Goal: Task Accomplishment & Management: Use online tool/utility

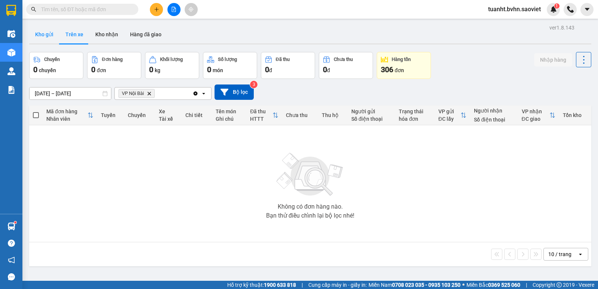
click at [31, 32] on button "Kho gửi" at bounding box center [44, 34] width 30 height 18
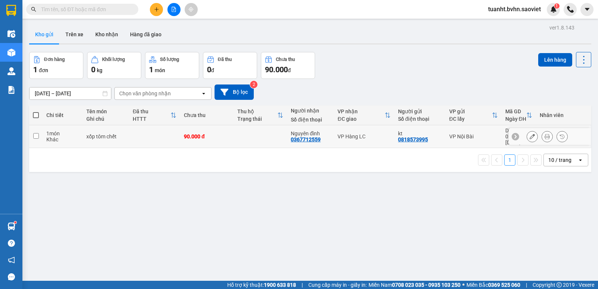
click at [34, 133] on input "checkbox" at bounding box center [36, 136] width 6 height 6
checkbox input "true"
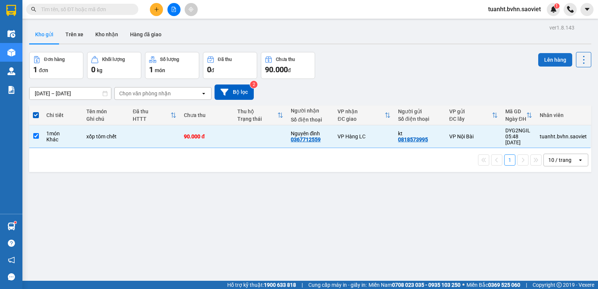
click at [558, 60] on button "Lên hàng" at bounding box center [555, 59] width 34 height 13
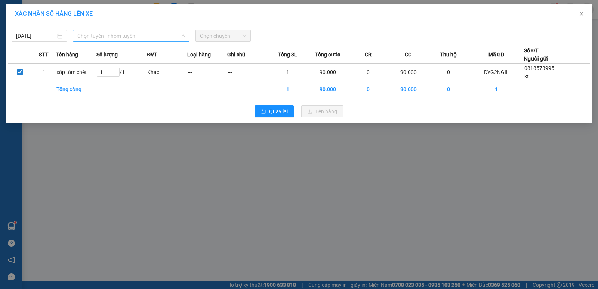
click at [136, 36] on span "Chọn tuyến - nhóm tuyến" at bounding box center [131, 35] width 108 height 11
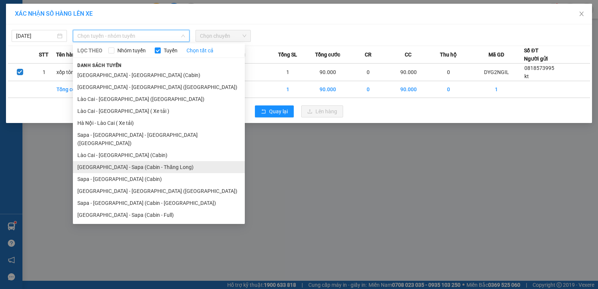
click at [155, 161] on li "[GEOGRAPHIC_DATA] - Sapa (Cabin - Thăng Long)" at bounding box center [159, 167] width 172 height 12
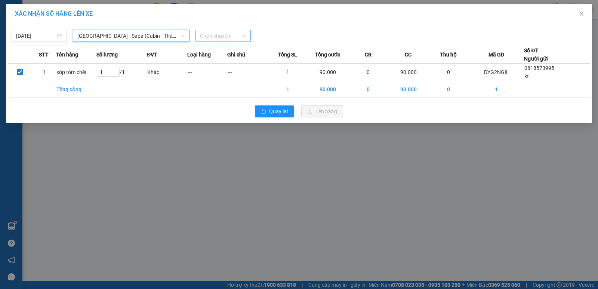
click at [229, 34] on span "Chọn chuyến" at bounding box center [223, 35] width 46 height 11
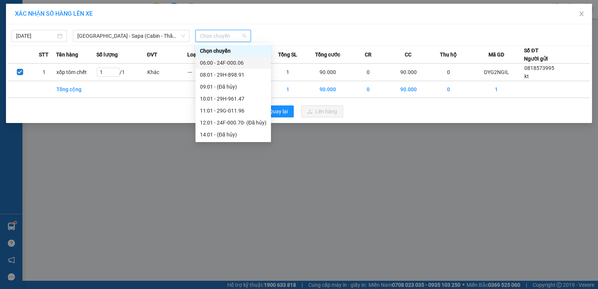
click at [233, 61] on div "06:00 - 24F-000.06" at bounding box center [233, 63] width 66 height 8
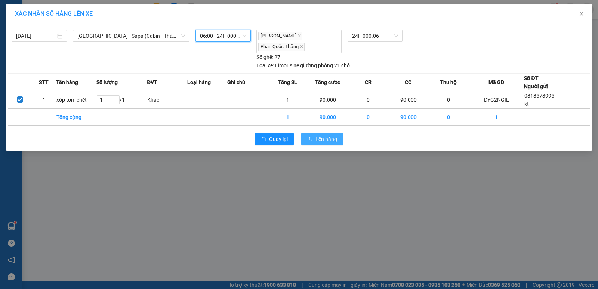
click at [329, 140] on span "Lên hàng" at bounding box center [326, 139] width 22 height 8
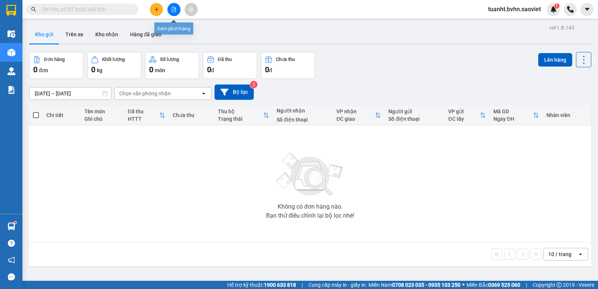
click at [173, 9] on icon "file-add" at bounding box center [173, 9] width 5 height 5
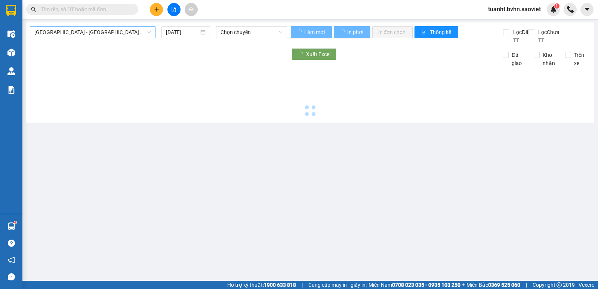
type input "[DATE]"
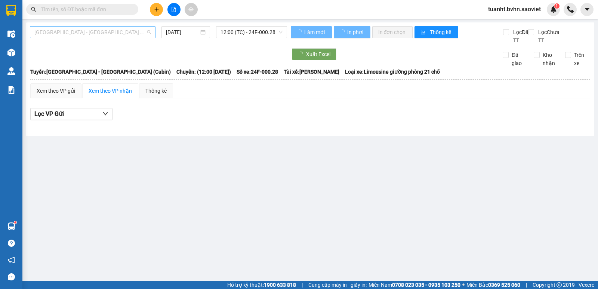
click at [124, 36] on span "[GEOGRAPHIC_DATA] - [GEOGRAPHIC_DATA] (Cabin)" at bounding box center [92, 32] width 117 height 11
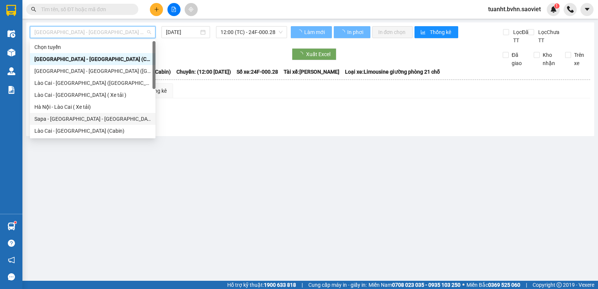
scroll to position [37, 0]
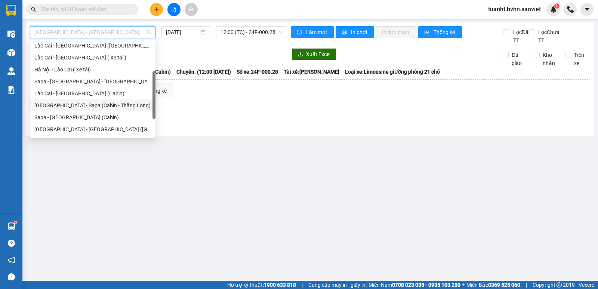
click at [107, 107] on div "[GEOGRAPHIC_DATA] - Sapa (Cabin - Thăng Long)" at bounding box center [92, 105] width 117 height 8
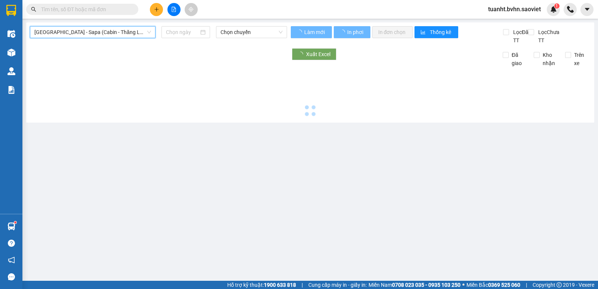
type input "[DATE]"
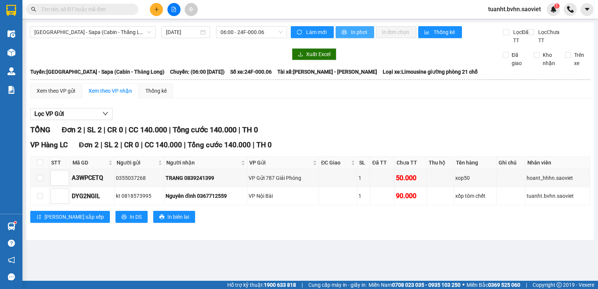
click at [362, 33] on span "In phơi" at bounding box center [359, 32] width 17 height 8
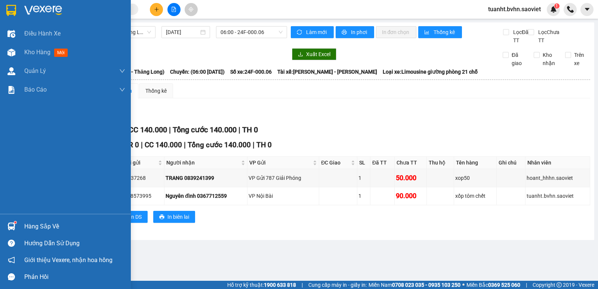
drag, startPoint x: 7, startPoint y: 53, endPoint x: 89, endPoint y: 7, distance: 94.2
click at [7, 53] on img at bounding box center [11, 53] width 8 height 8
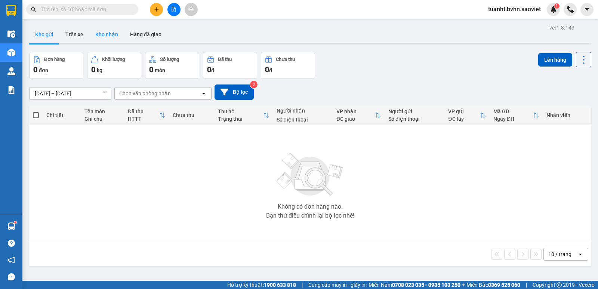
click at [103, 37] on button "Kho nhận" at bounding box center [106, 34] width 35 height 18
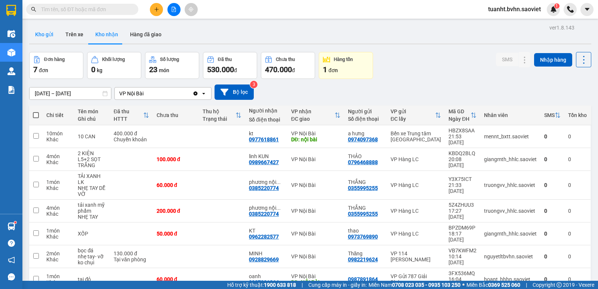
click at [48, 35] on button "Kho gửi" at bounding box center [44, 34] width 30 height 18
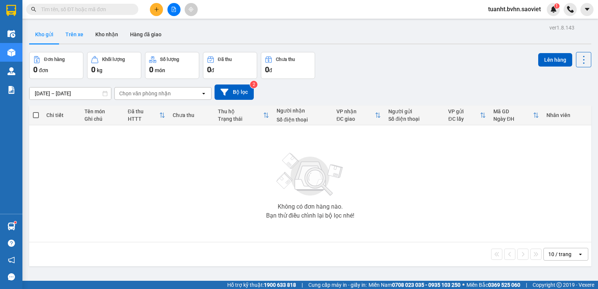
click at [75, 38] on button "Trên xe" at bounding box center [74, 34] width 30 height 18
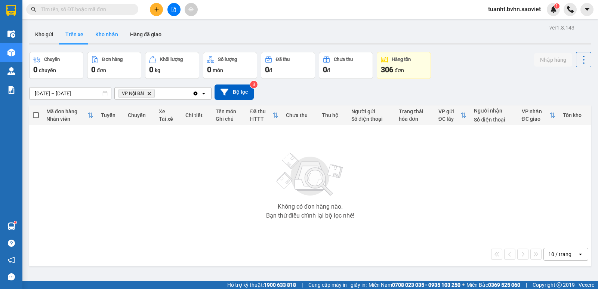
click at [102, 33] on button "Kho nhận" at bounding box center [106, 34] width 35 height 18
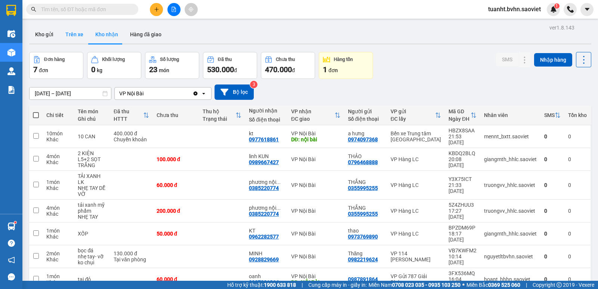
click at [74, 34] on button "Trên xe" at bounding box center [74, 34] width 30 height 18
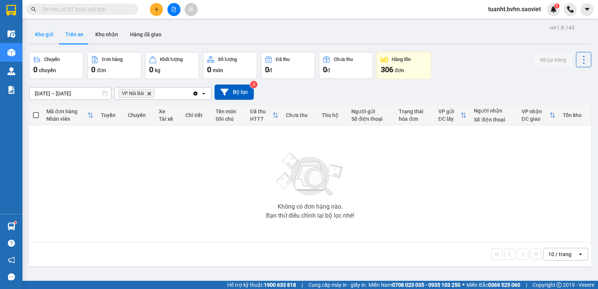
click at [44, 34] on button "Kho gửi" at bounding box center [44, 34] width 30 height 18
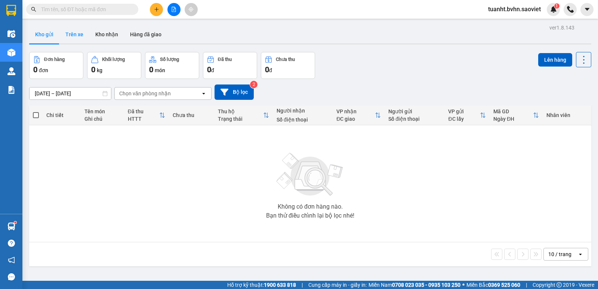
click at [73, 35] on button "Trên xe" at bounding box center [74, 34] width 30 height 18
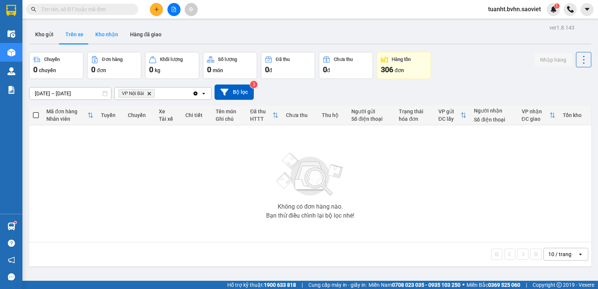
click at [102, 37] on button "Kho nhận" at bounding box center [106, 34] width 35 height 18
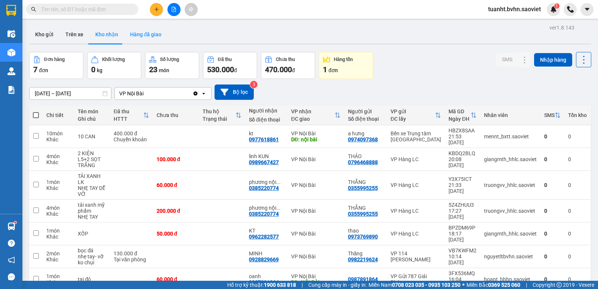
click at [140, 37] on button "Hàng đã giao" at bounding box center [145, 34] width 43 height 18
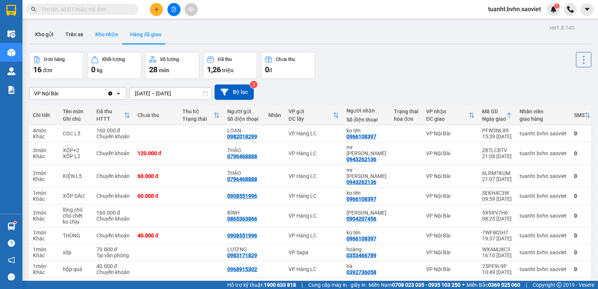
click at [105, 37] on button "Kho nhận" at bounding box center [106, 34] width 35 height 18
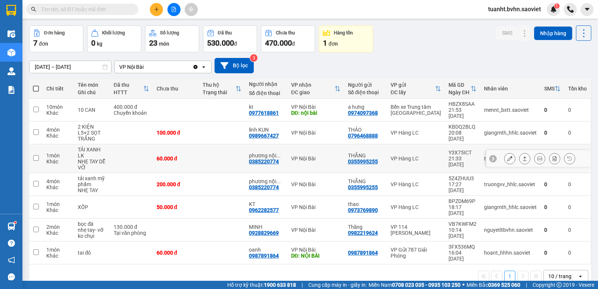
scroll to position [34, 0]
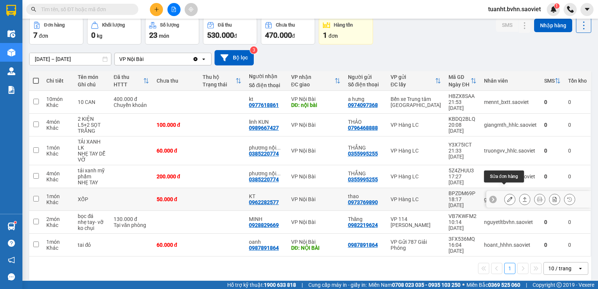
click at [507, 196] on icon at bounding box center [509, 198] width 5 height 5
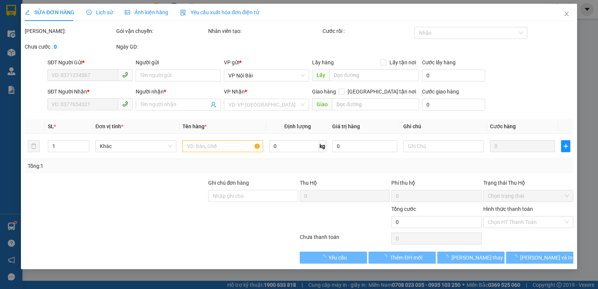
type input "0973769890"
type input "thao"
type input "0962282577"
type input "KT"
type input "50.000"
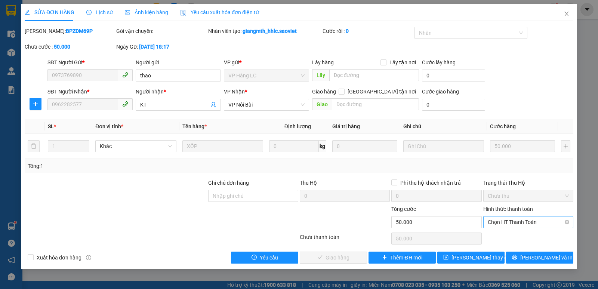
click at [508, 225] on span "Chọn HT Thanh Toán" at bounding box center [527, 221] width 81 height 11
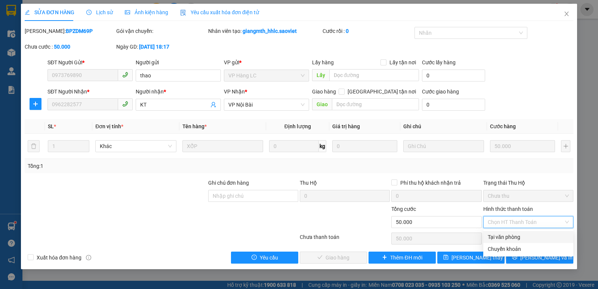
click at [505, 234] on div "Tại văn phòng" at bounding box center [527, 237] width 81 height 8
type input "0"
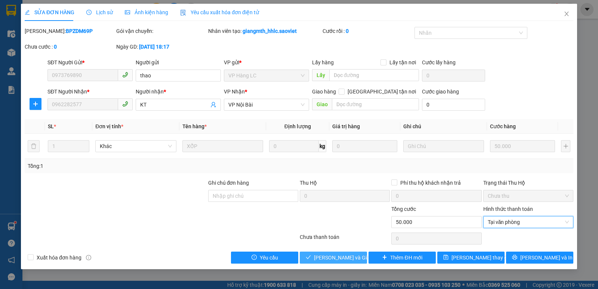
click at [347, 261] on span "[PERSON_NAME] và Giao hàng" at bounding box center [350, 257] width 72 height 8
